Goal: Task Accomplishment & Management: Use online tool/utility

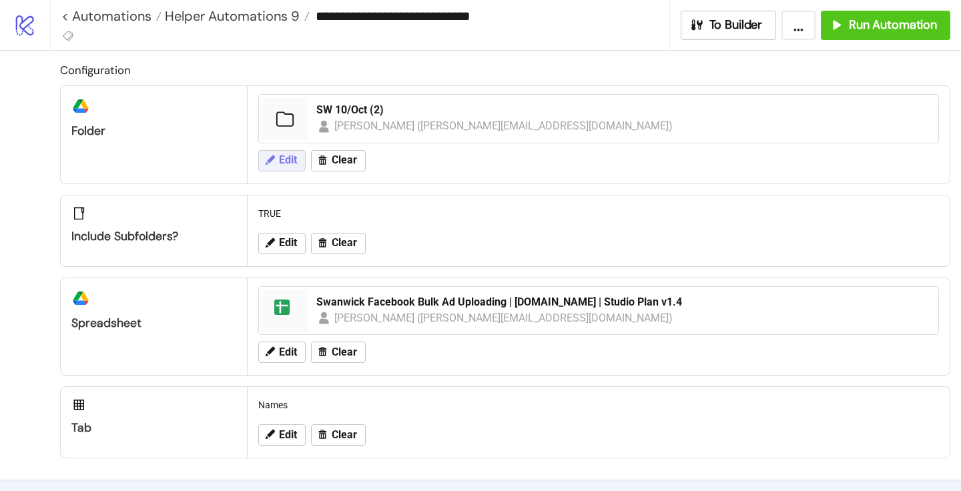
click at [287, 158] on span "Edit" at bounding box center [288, 160] width 18 height 12
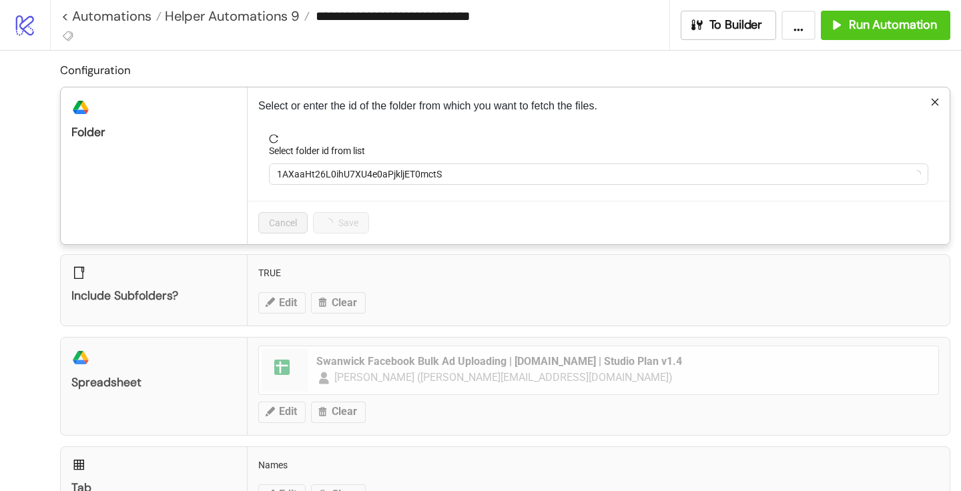
click at [302, 162] on div "Select folder id from list" at bounding box center [598, 153] width 659 height 20
click at [302, 169] on span "1AXaaHt26L0ihU7XU4e0aPjkljET0mctS" at bounding box center [598, 174] width 643 height 20
click at [302, 169] on span "SW 10/Oct (2)" at bounding box center [598, 174] width 643 height 20
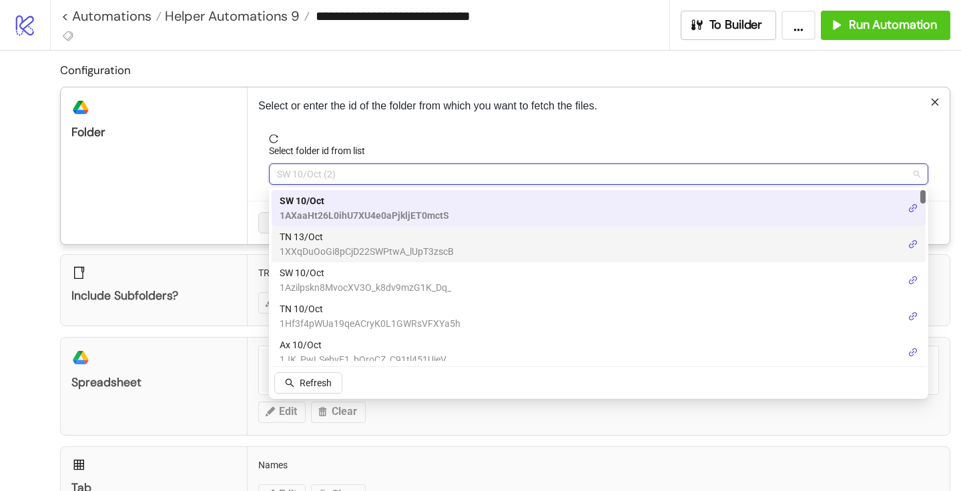
click at [312, 237] on span "TN 13/Oct" at bounding box center [367, 237] width 174 height 15
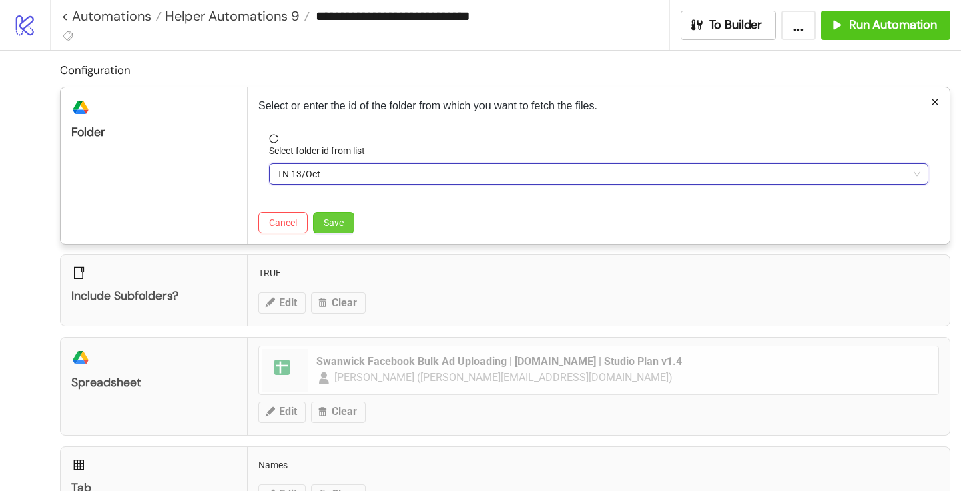
click at [345, 224] on button "Save" at bounding box center [333, 222] width 41 height 21
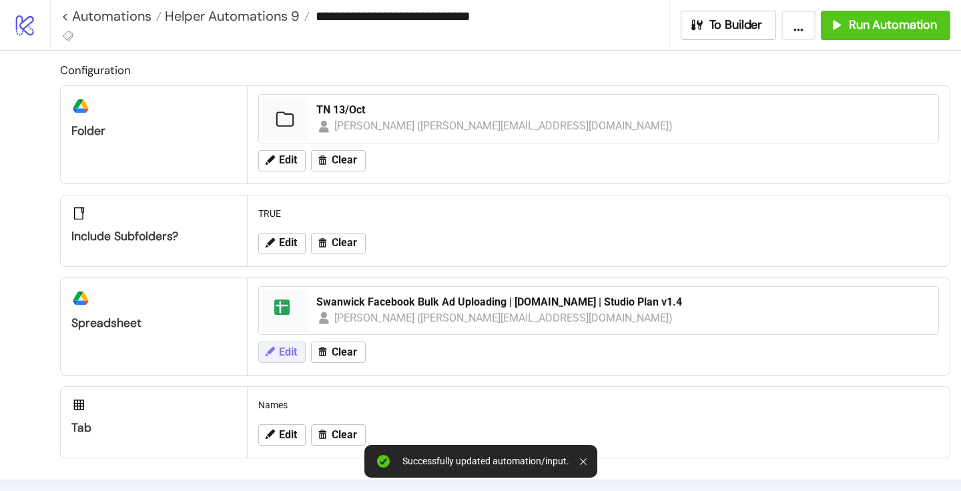
click at [284, 360] on button "Edit" at bounding box center [281, 352] width 47 height 21
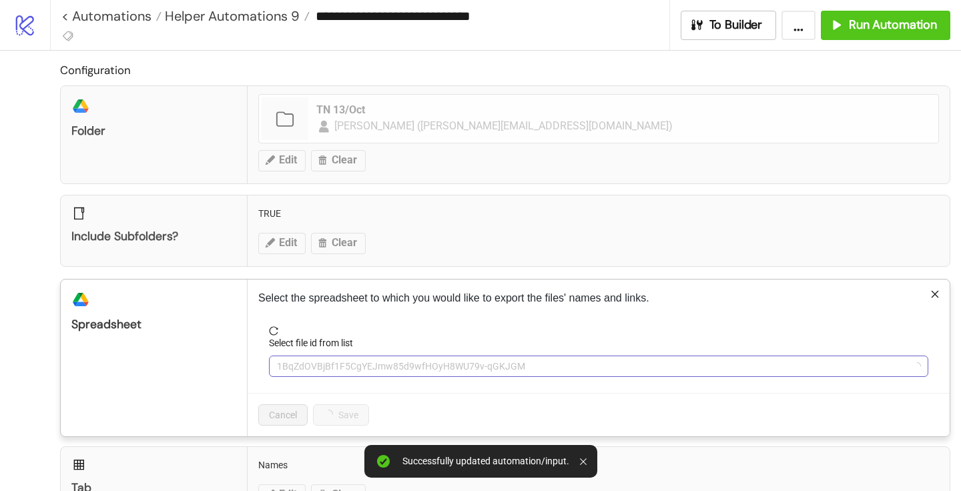
click at [360, 369] on span "1BqZdOVBjBf1F5CgYEJmw85d9wfHOyH8WU79v-qGKJGM" at bounding box center [598, 366] width 643 height 20
click at [358, 362] on span "Swanwick Facebook Bulk Ad Uploading | [DOMAIN_NAME] | Studio Plan v1.4" at bounding box center [598, 366] width 643 height 20
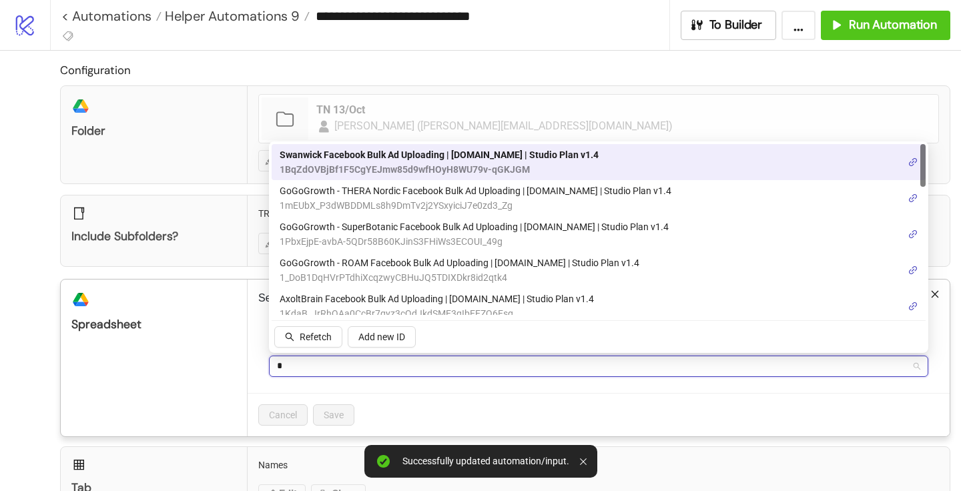
type input "**"
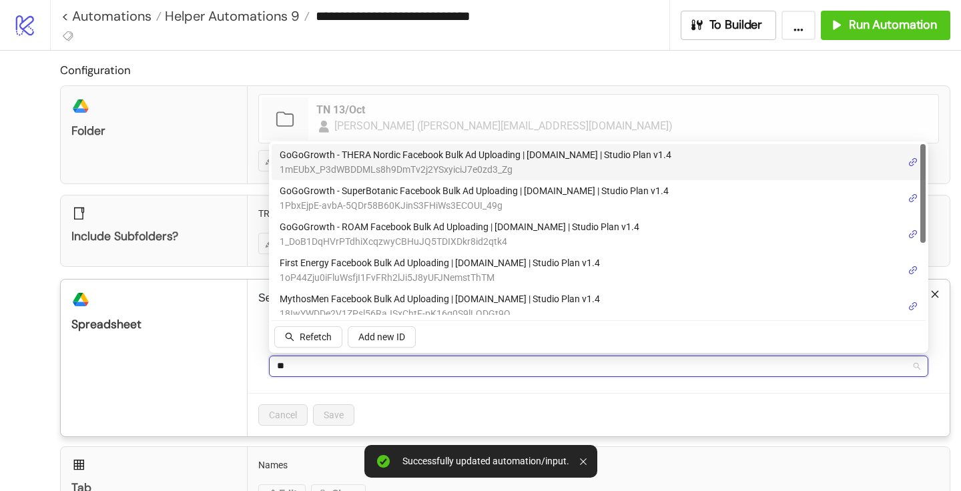
click at [398, 156] on span "GoGoGrowth - THERA Nordic Facebook Bulk Ad Uploading | [DOMAIN_NAME] | Studio P…" at bounding box center [476, 154] width 392 height 15
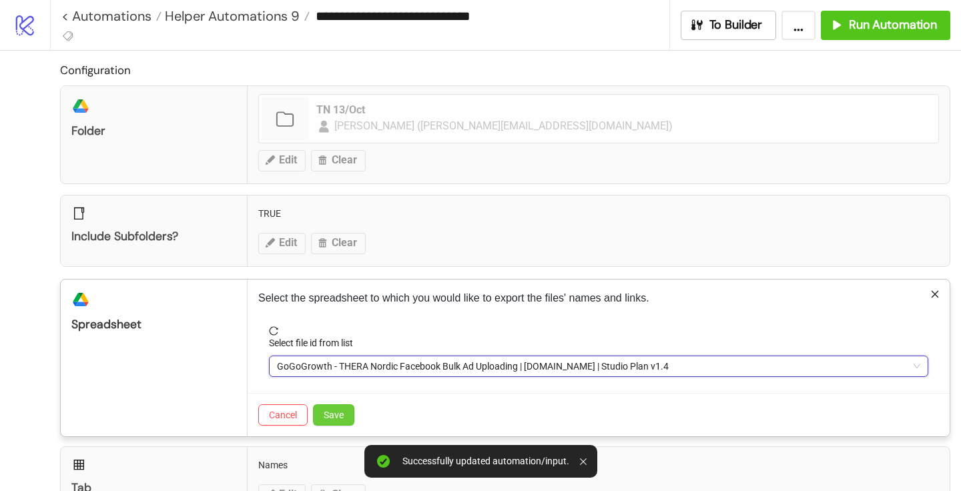
click at [340, 410] on span "Save" at bounding box center [334, 415] width 20 height 11
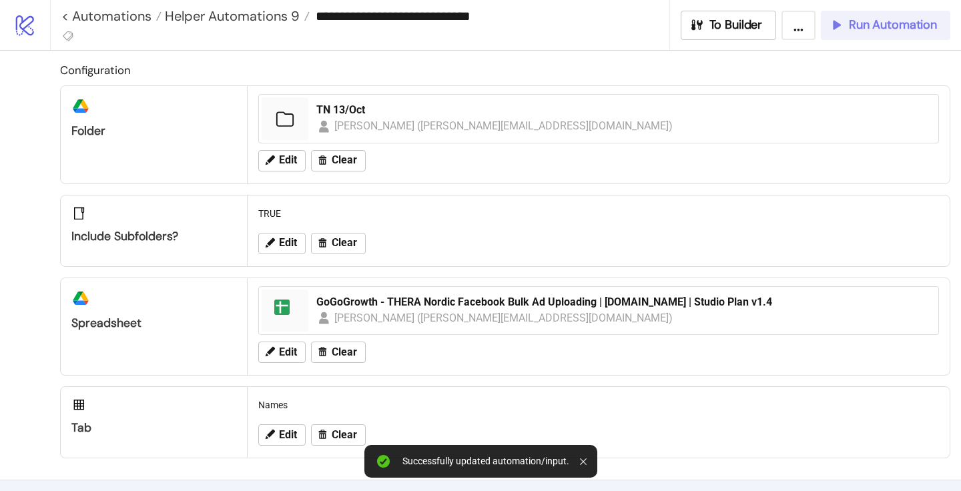
click at [874, 20] on span "Run Automation" at bounding box center [893, 24] width 88 height 15
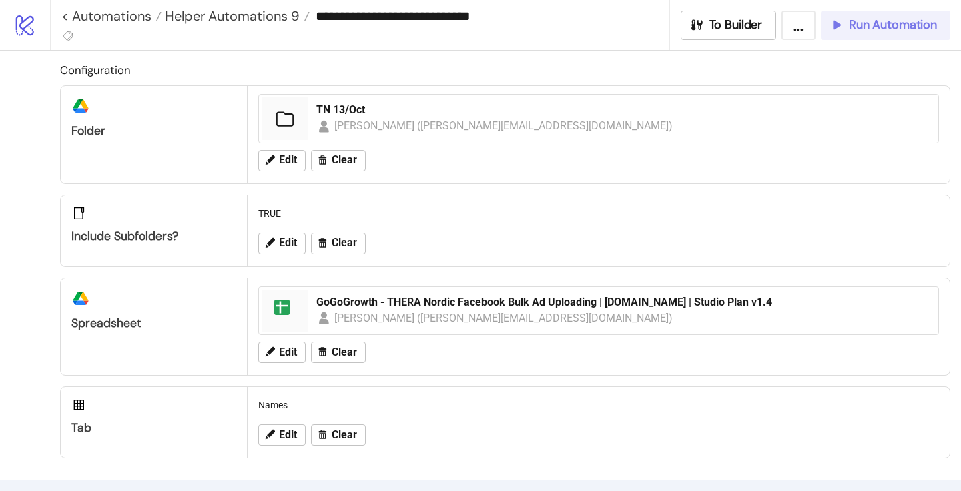
click at [895, 23] on span "Run Automation" at bounding box center [893, 24] width 88 height 15
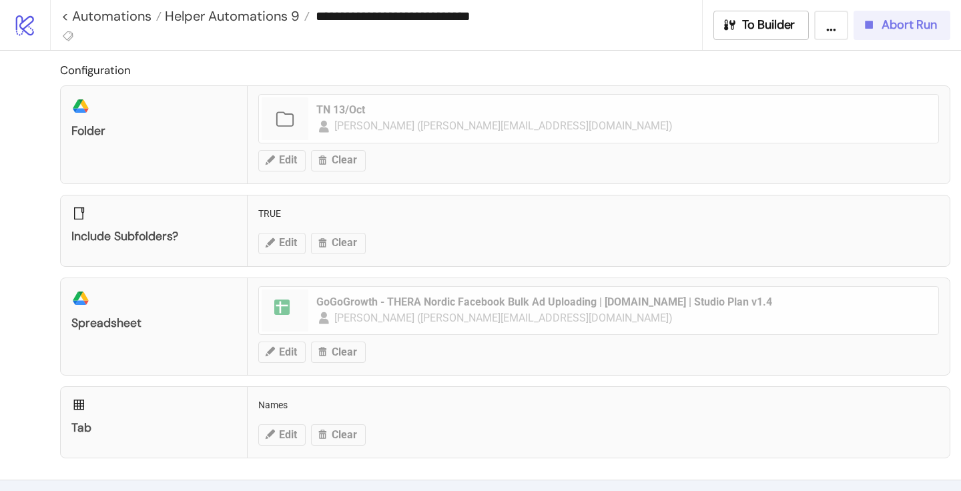
click at [902, 15] on button "Abort Run" at bounding box center [902, 25] width 97 height 29
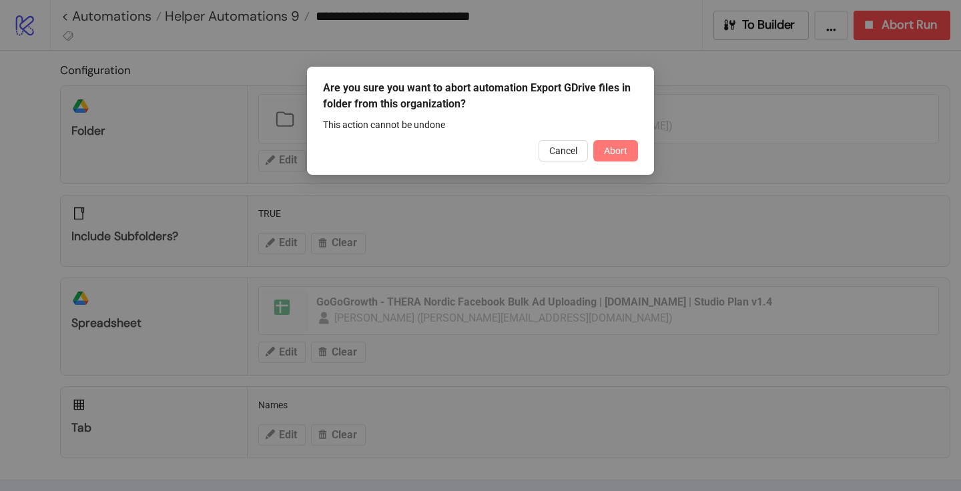
click at [600, 150] on button "Abort" at bounding box center [615, 150] width 45 height 21
